Goal: Task Accomplishment & Management: Manage account settings

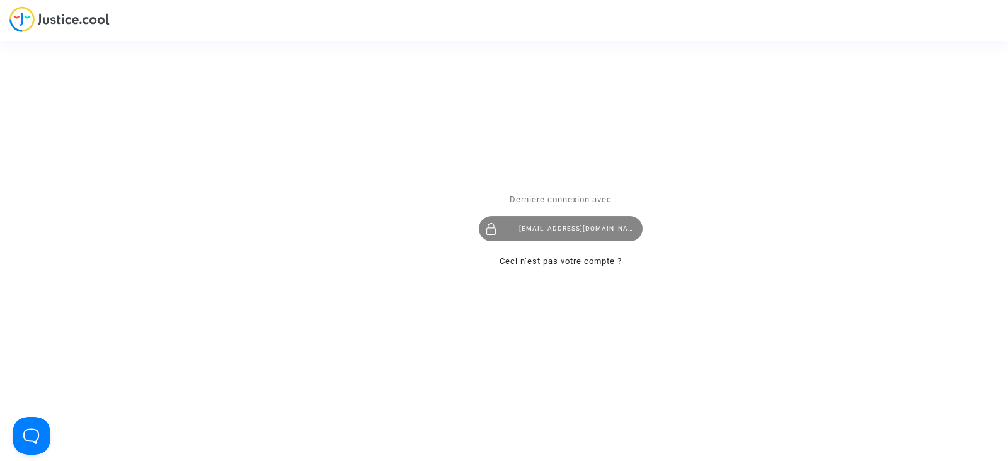
click at [577, 234] on div "[EMAIL_ADDRESS][DOMAIN_NAME]" at bounding box center [561, 229] width 164 height 25
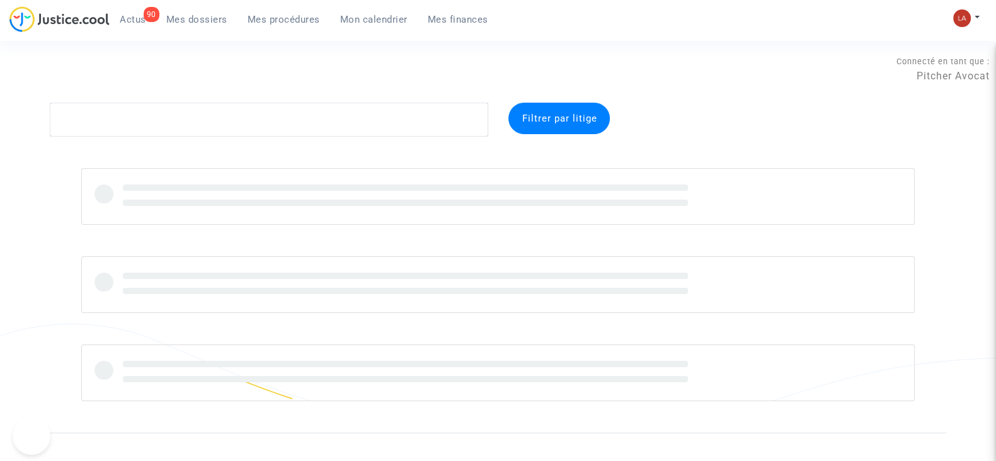
drag, startPoint x: 0, startPoint y: 0, endPoint x: 286, endPoint y: 25, distance: 287.0
click at [286, 25] on span "Mes procédures" at bounding box center [284, 19] width 72 height 11
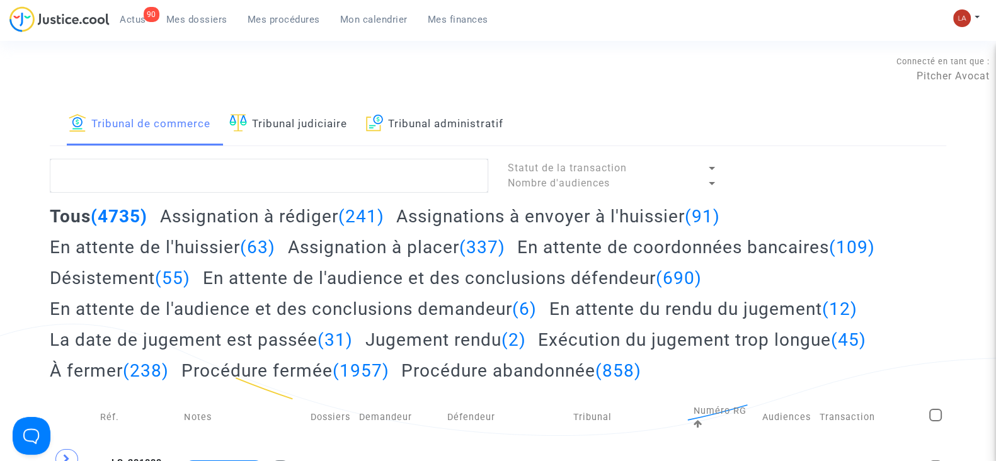
click at [472, 219] on h2 "Assignations à envoyer à l'huissier (91)" at bounding box center [558, 216] width 324 height 22
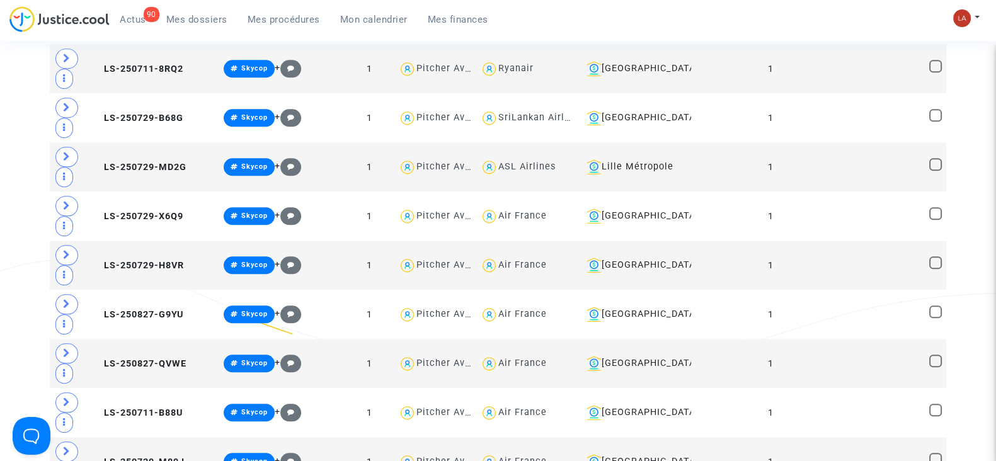
scroll to position [1735, 0]
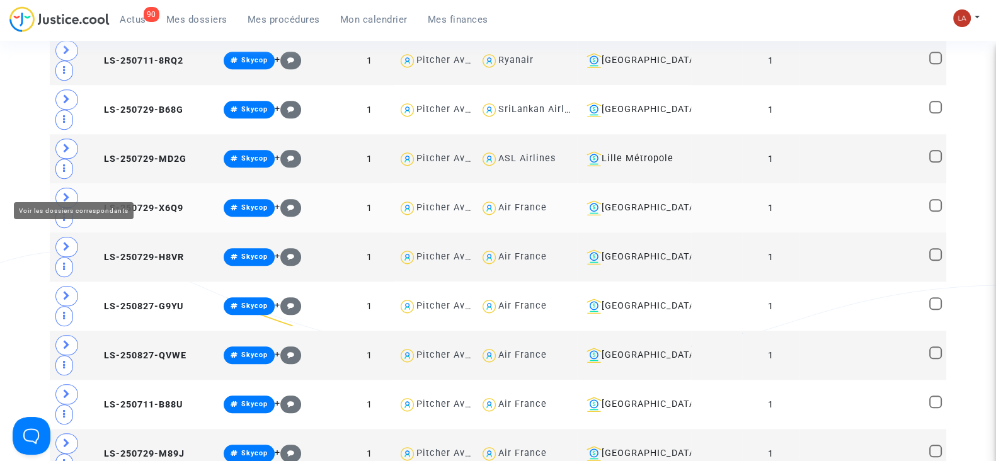
click at [72, 188] on span at bounding box center [66, 198] width 23 height 20
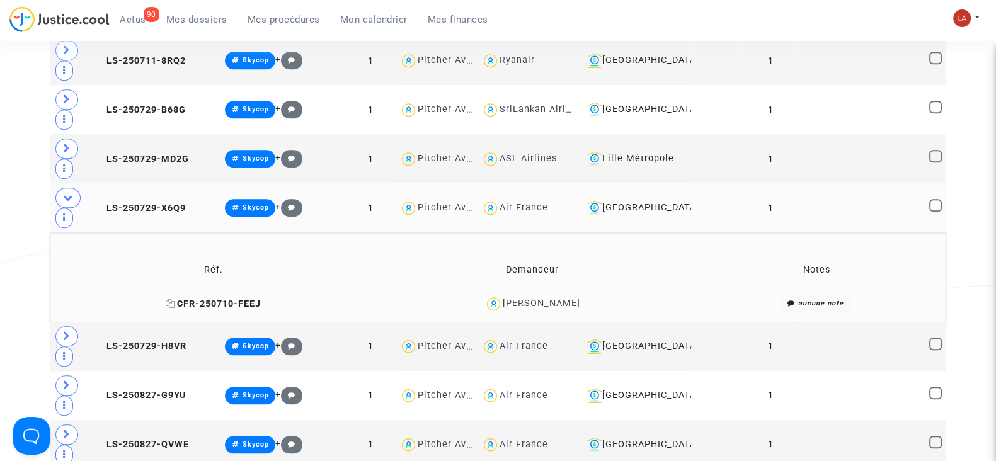
click at [228, 299] on span "CFR-250710-FEEJ" at bounding box center [213, 304] width 95 height 11
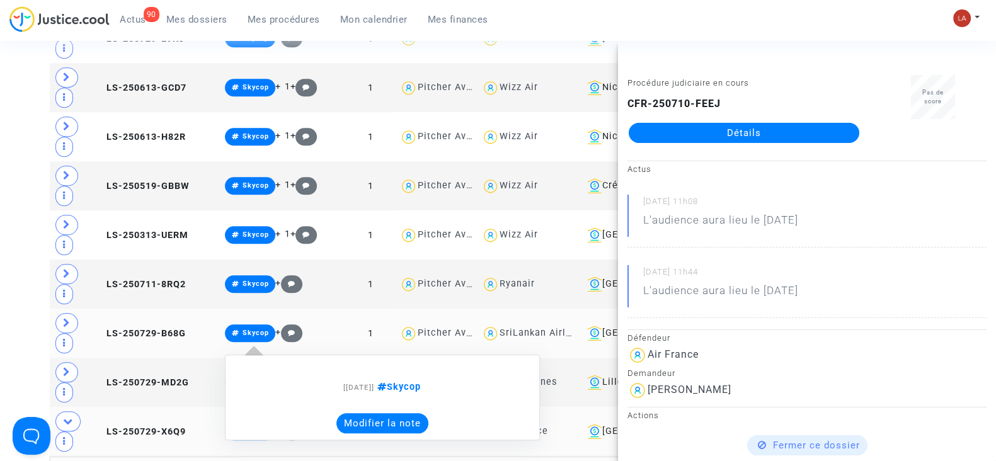
scroll to position [1510, 0]
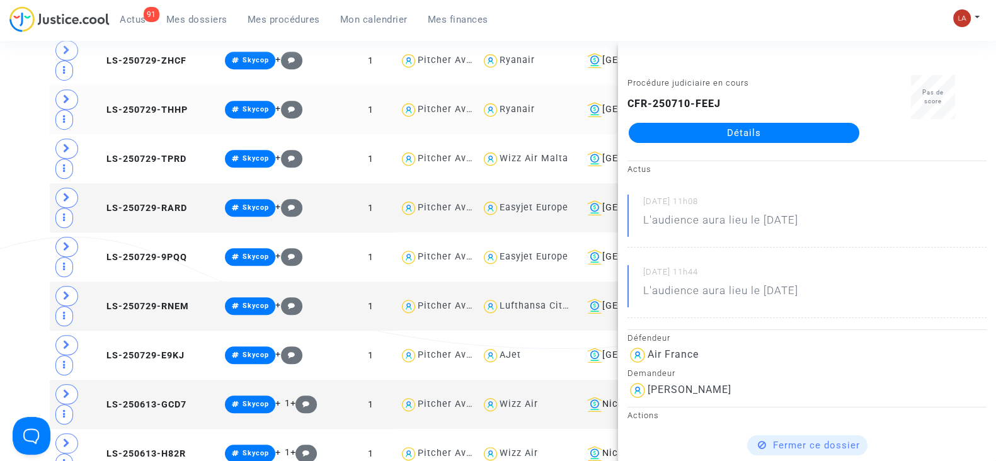
drag, startPoint x: 35, startPoint y: 89, endPoint x: 97, endPoint y: 87, distance: 61.8
click at [35, 89] on div "Tribunal de commerce Tribunal judiciaire Tribunal administratif Statut de la tr…" at bounding box center [498, 374] width 996 height 2932
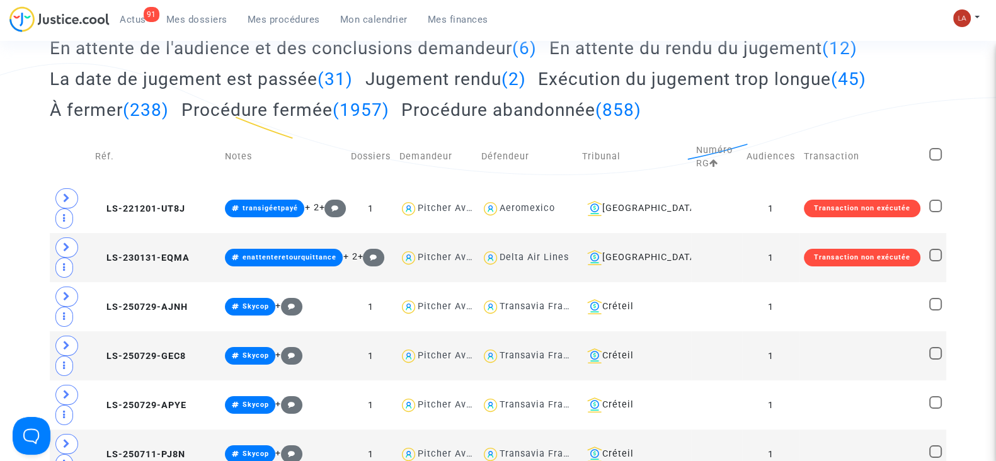
scroll to position [0, 0]
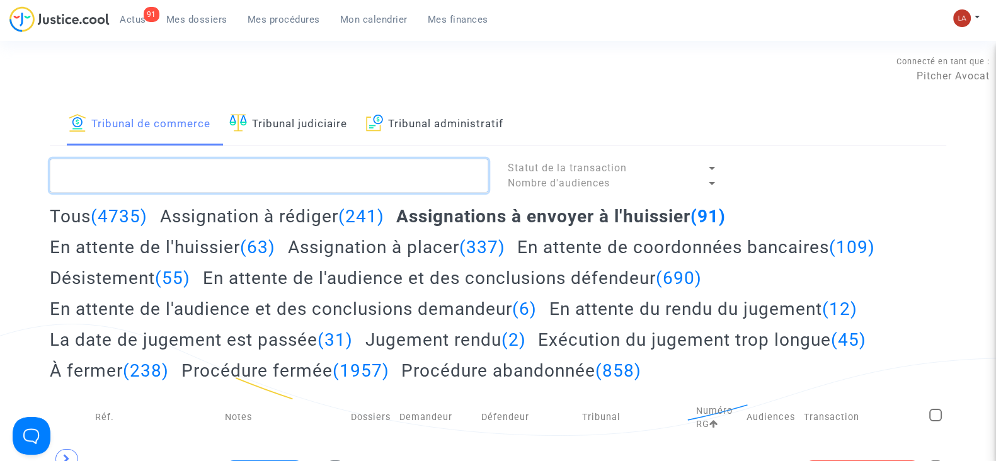
click at [239, 168] on textarea at bounding box center [269, 176] width 438 height 34
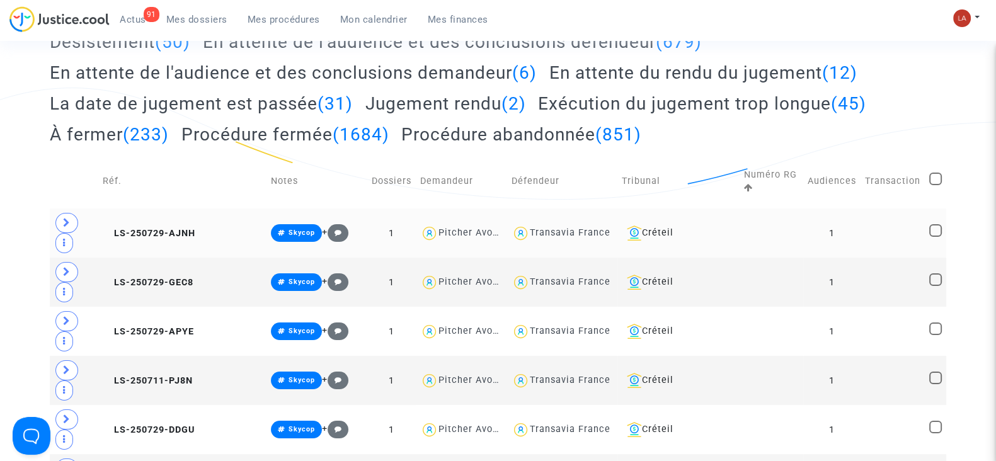
scroll to position [472, 0]
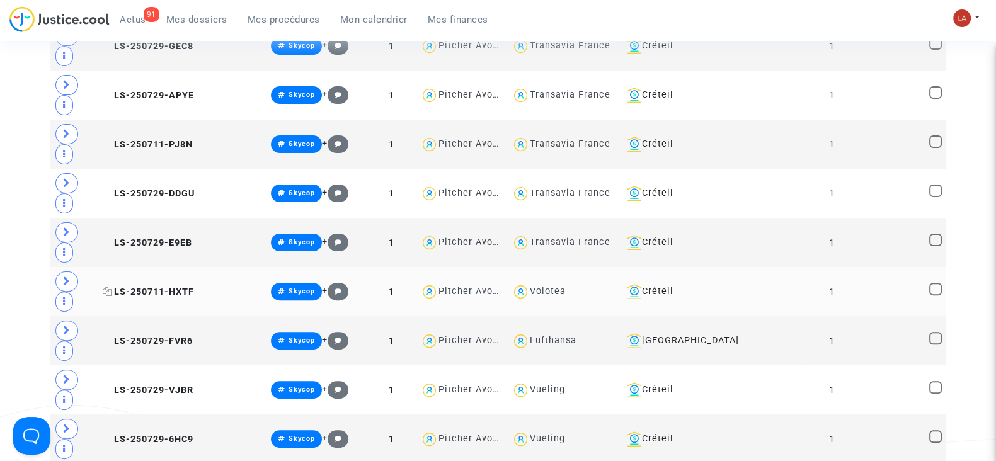
type textarea "!#transigénonpayé !#transigéetpayé"
click at [194, 287] on span "LS-250711-HXTF" at bounding box center [148, 292] width 91 height 11
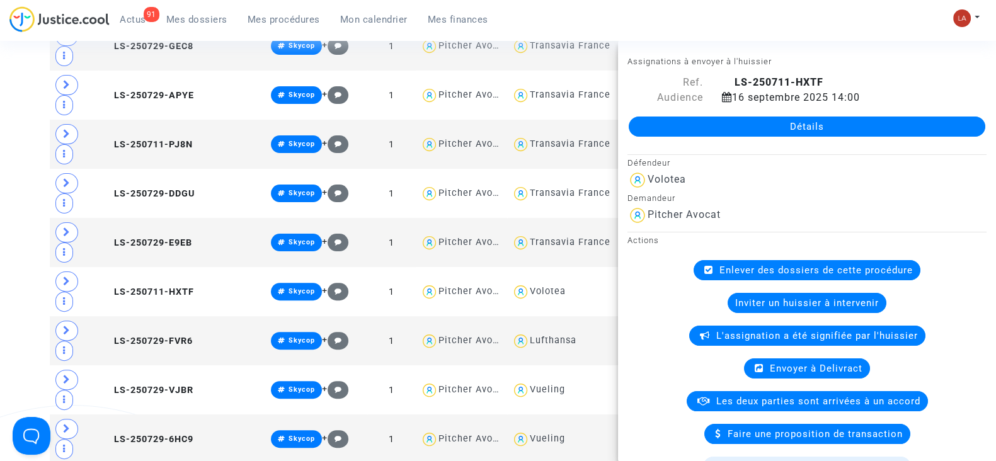
scroll to position [236, 0]
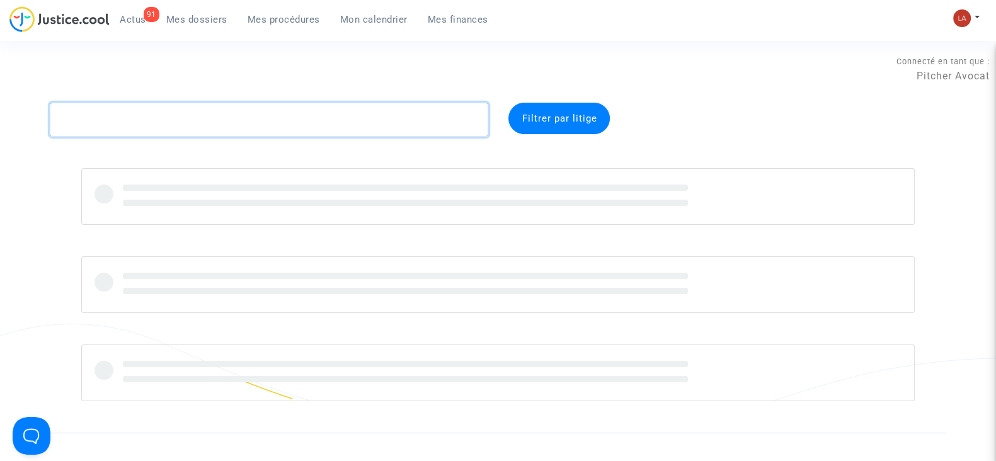
click at [324, 131] on textarea at bounding box center [269, 120] width 438 height 34
